Goal: Information Seeking & Learning: Learn about a topic

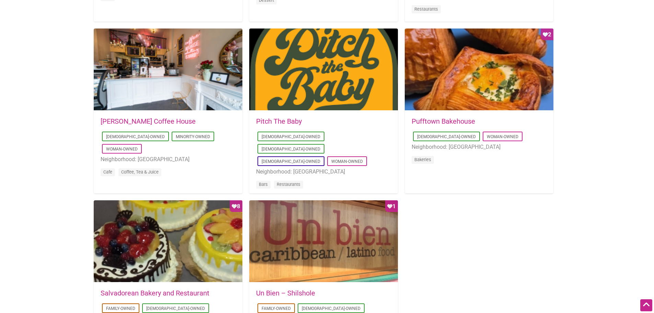
scroll to position [515, 0]
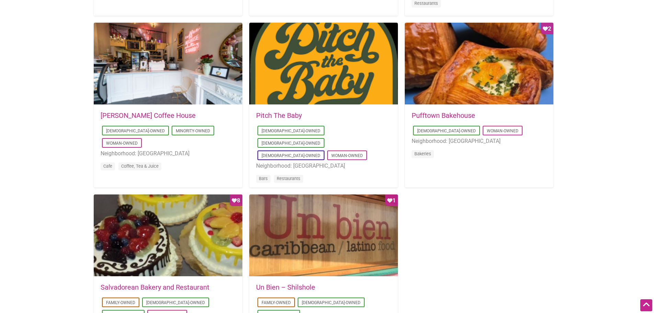
drag, startPoint x: 347, startPoint y: 165, endPoint x: 337, endPoint y: 153, distance: 14.9
drag, startPoint x: 337, startPoint y: 153, endPoint x: 328, endPoint y: 150, distance: 9.7
click at [328, 161] on li "Neighborhood: Capitol Hill" at bounding box center [323, 165] width 135 height 9
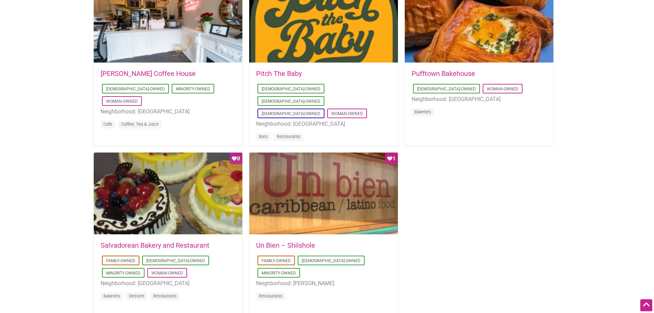
scroll to position [549, 0]
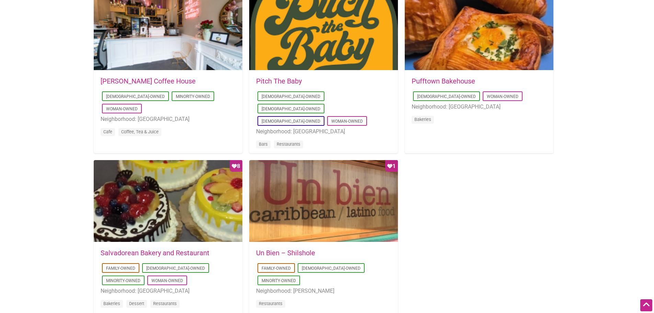
click at [131, 81] on link "Leon Coffee House" at bounding box center [148, 81] width 95 height 8
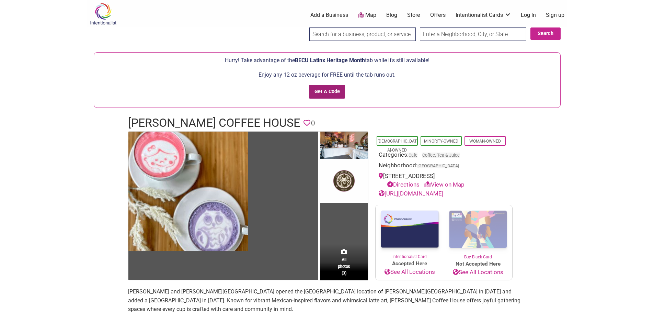
click at [325, 88] on input "Get A Code" at bounding box center [327, 92] width 36 height 14
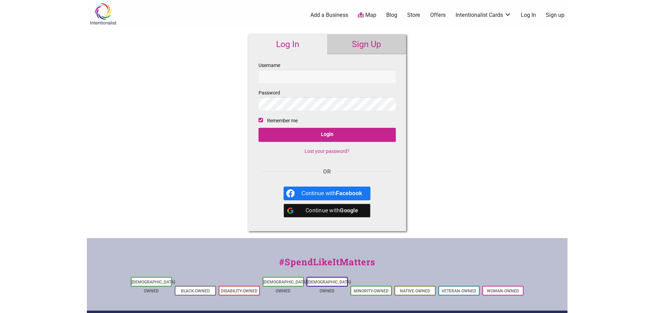
click at [318, 77] on input "Username" at bounding box center [327, 76] width 137 height 13
drag, startPoint x: 318, startPoint y: 77, endPoint x: 294, endPoint y: 77, distance: 24.4
click at [294, 77] on input "Username" at bounding box center [327, 76] width 137 height 13
click at [333, 213] on div "Continue with Google" at bounding box center [332, 211] width 61 height 14
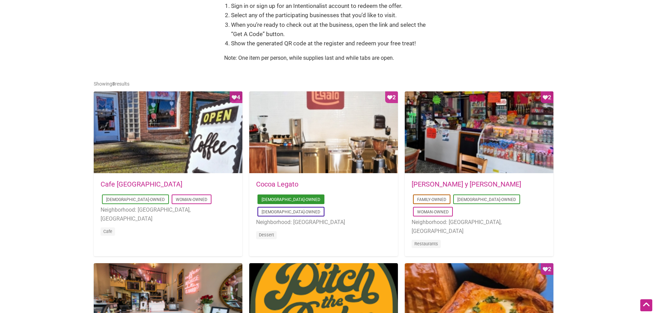
scroll to position [446, 0]
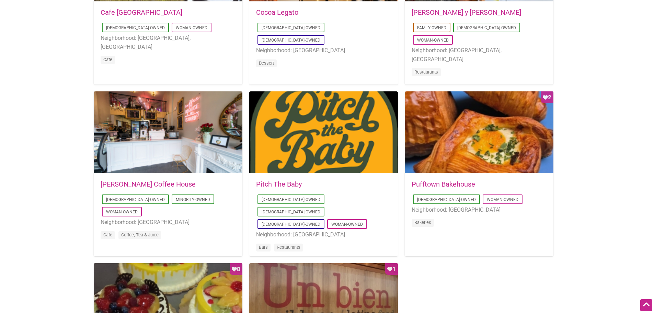
click at [146, 184] on link "[PERSON_NAME] Coffee House" at bounding box center [148, 184] width 95 height 8
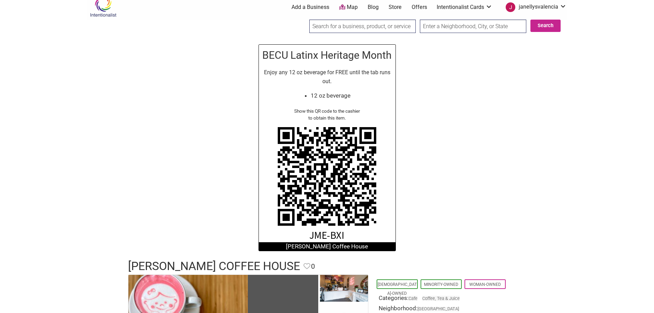
scroll to position [137, 0]
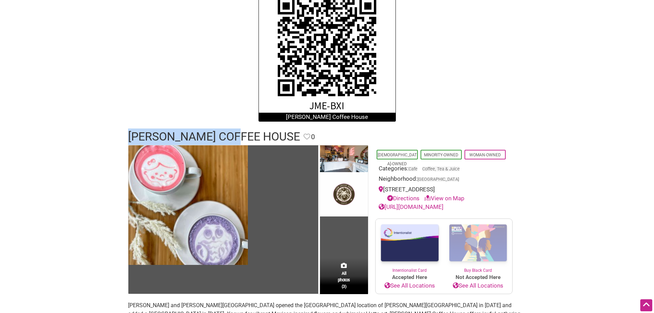
drag, startPoint x: 243, startPoint y: 136, endPoint x: 127, endPoint y: 132, distance: 116.9
click at [127, 132] on div "[PERSON_NAME] Coffee House Favorite Favorite 0" at bounding box center [327, 136] width 412 height 16
copy h1 "[PERSON_NAME] Coffee House"
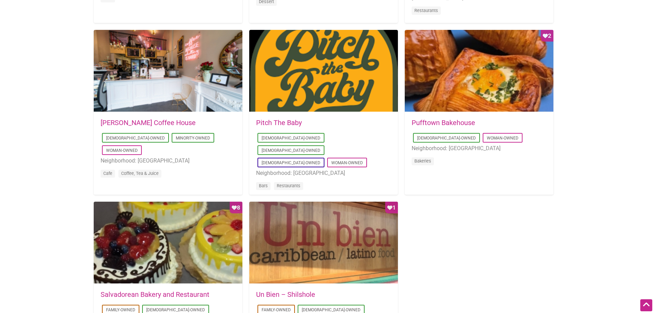
scroll to position [515, 0]
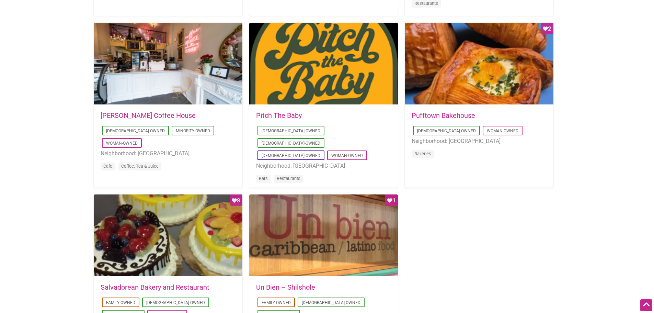
click at [295, 158] on ul "[DEMOGRAPHIC_DATA]-Owned [DEMOGRAPHIC_DATA]-Owned [DEMOGRAPHIC_DATA]-Owned Woma…" at bounding box center [323, 155] width 135 height 62
click at [280, 114] on link "Pitch The Baby" at bounding box center [279, 115] width 46 height 8
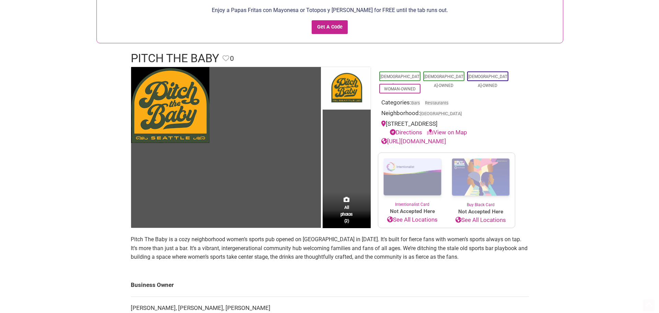
scroll to position [69, 0]
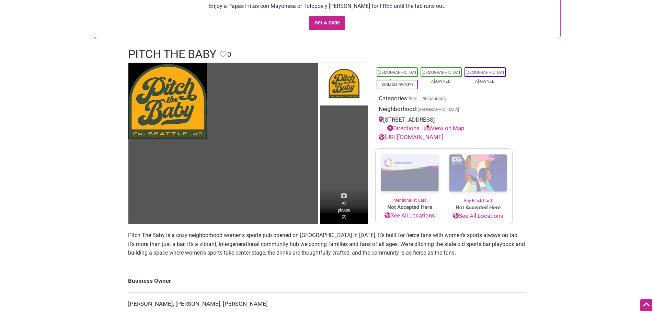
click at [342, 208] on span "All photos (2)" at bounding box center [344, 210] width 12 height 20
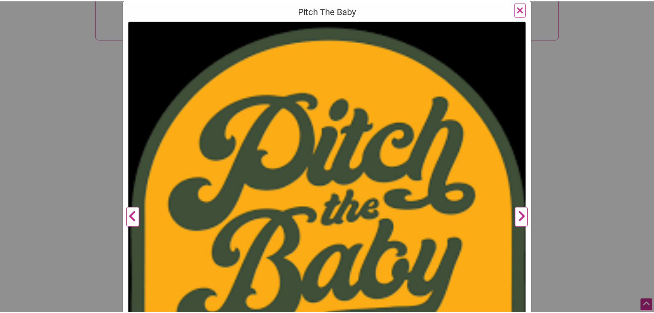
scroll to position [137, 0]
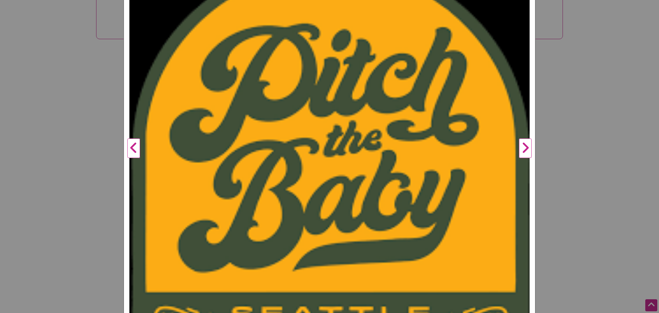
click at [643, 117] on div "Pitch The Baby Previous Next 1 2 ×" at bounding box center [329, 156] width 659 height 313
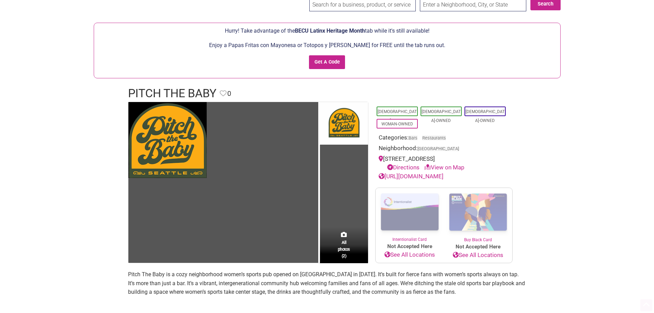
scroll to position [0, 0]
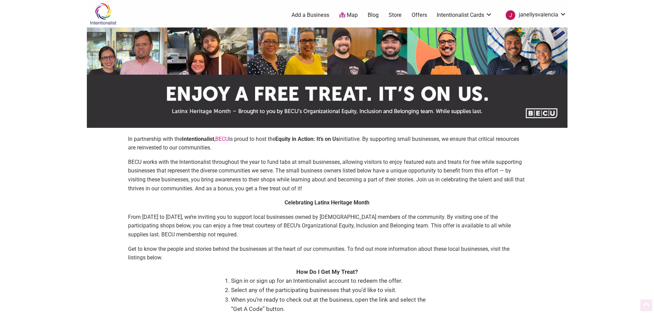
scroll to position [515, 0]
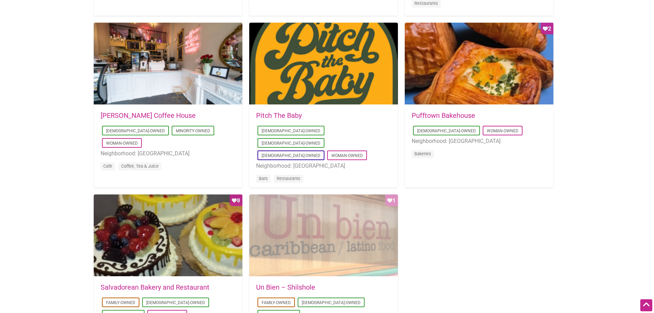
click at [357, 245] on div "Favorite Count 1" at bounding box center [323, 235] width 149 height 82
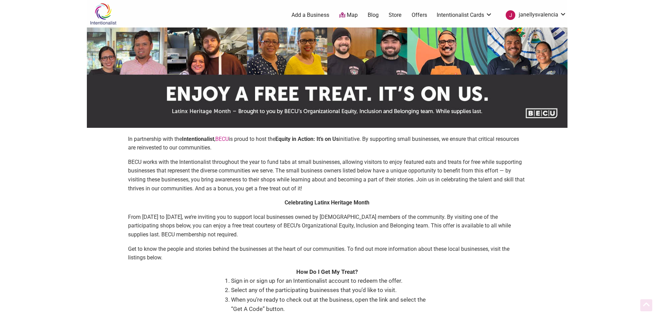
scroll to position [515, 0]
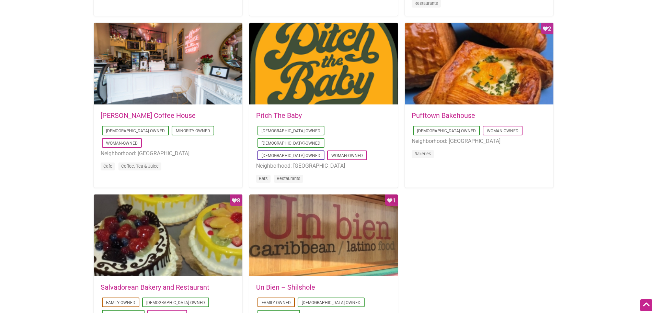
click at [468, 117] on link "Pufftown Bakehouse" at bounding box center [444, 115] width 64 height 8
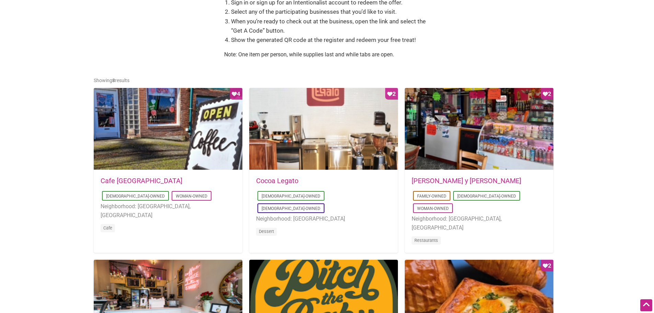
scroll to position [275, 0]
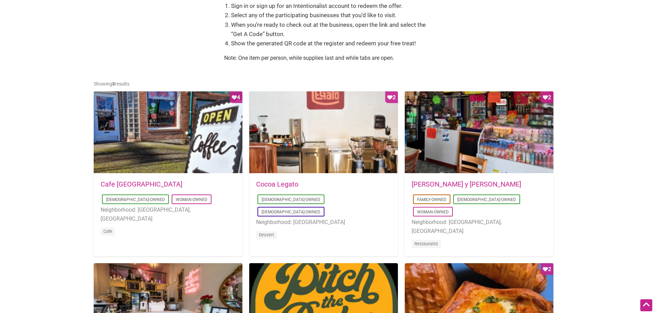
click at [114, 185] on link "Cafe [GEOGRAPHIC_DATA]" at bounding box center [142, 184] width 82 height 8
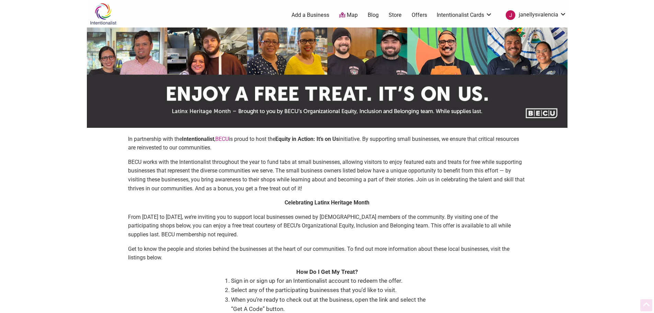
scroll to position [275, 0]
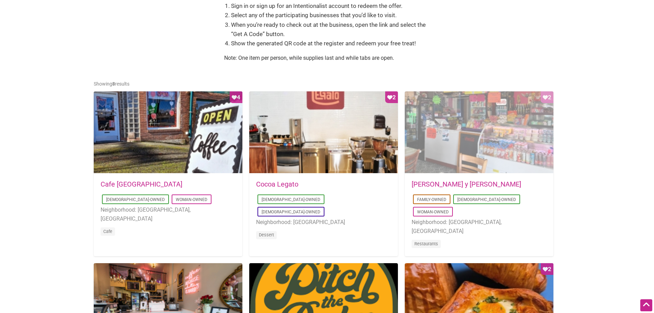
click at [472, 144] on div "Favorite Count 2" at bounding box center [479, 132] width 149 height 82
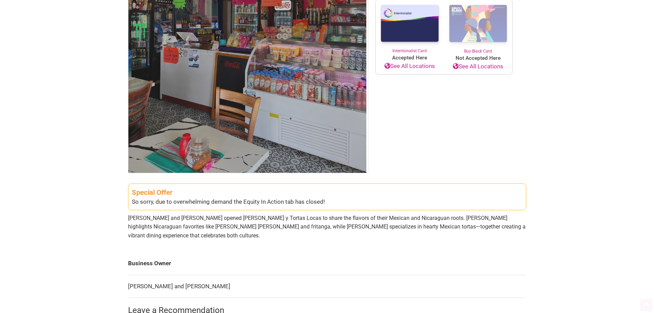
scroll to position [137, 0]
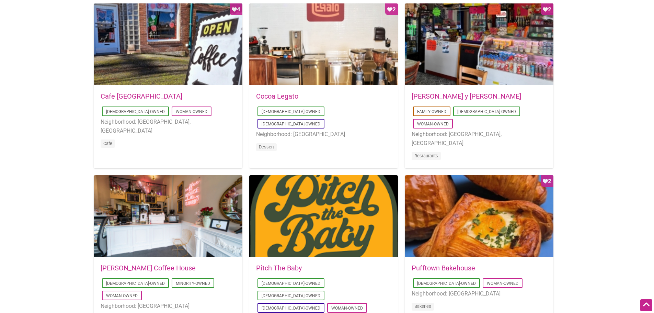
scroll to position [378, 0]
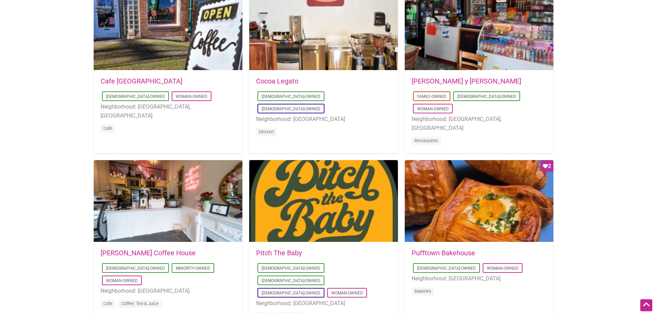
click at [278, 73] on div "2025-08-23 11:53:15 Cocoa Legato Latino-Owned LGBTQ-Owned Neighborhood: Greenwo…" at bounding box center [323, 111] width 149 height 81
click at [277, 78] on link "Cocoa Legato" at bounding box center [277, 81] width 42 height 8
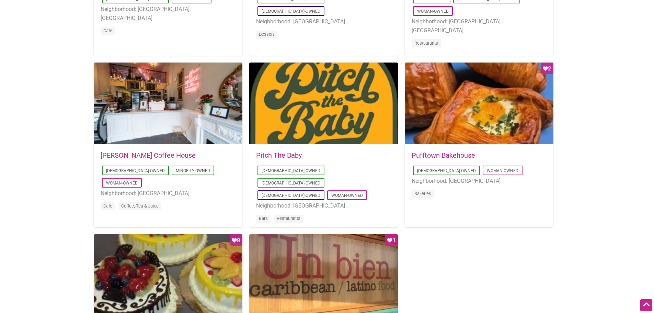
scroll to position [515, 0]
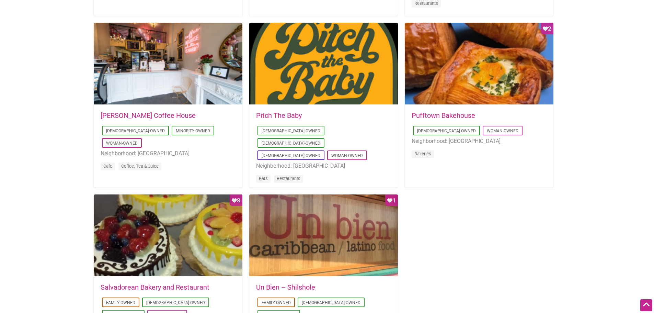
click at [150, 285] on link "Salvadorean Bakery and Restaurant" at bounding box center [155, 287] width 109 height 8
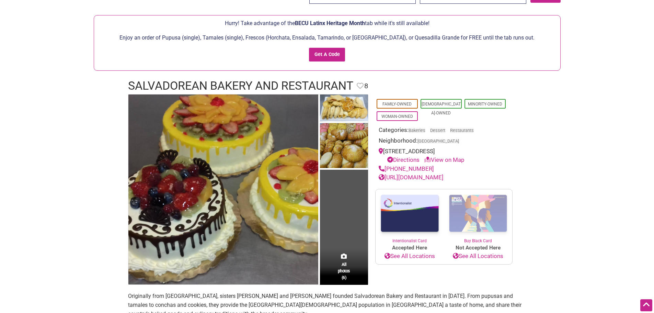
scroll to position [34, 0]
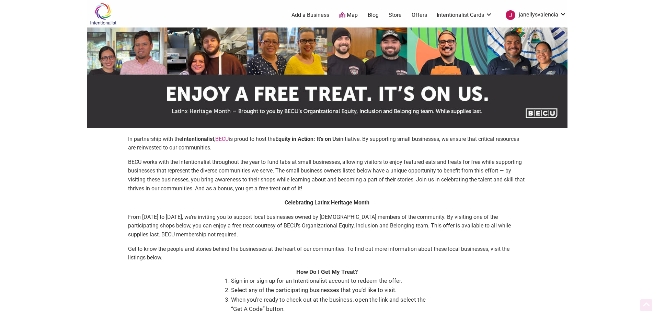
scroll to position [515, 0]
